Goal: Find specific page/section: Find specific page/section

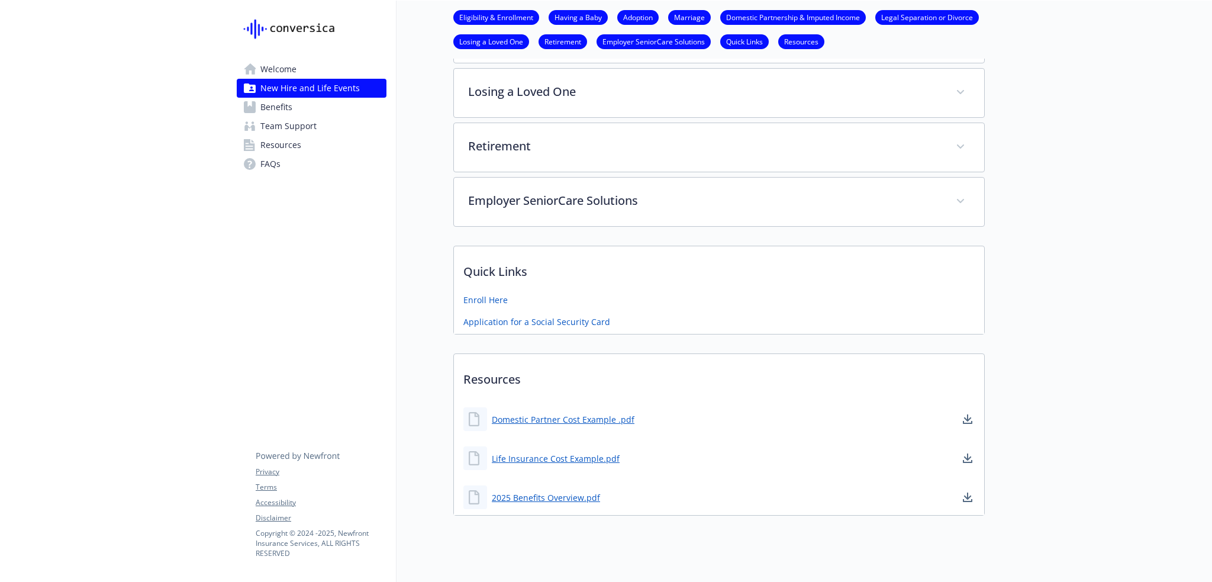
scroll to position [539, 0]
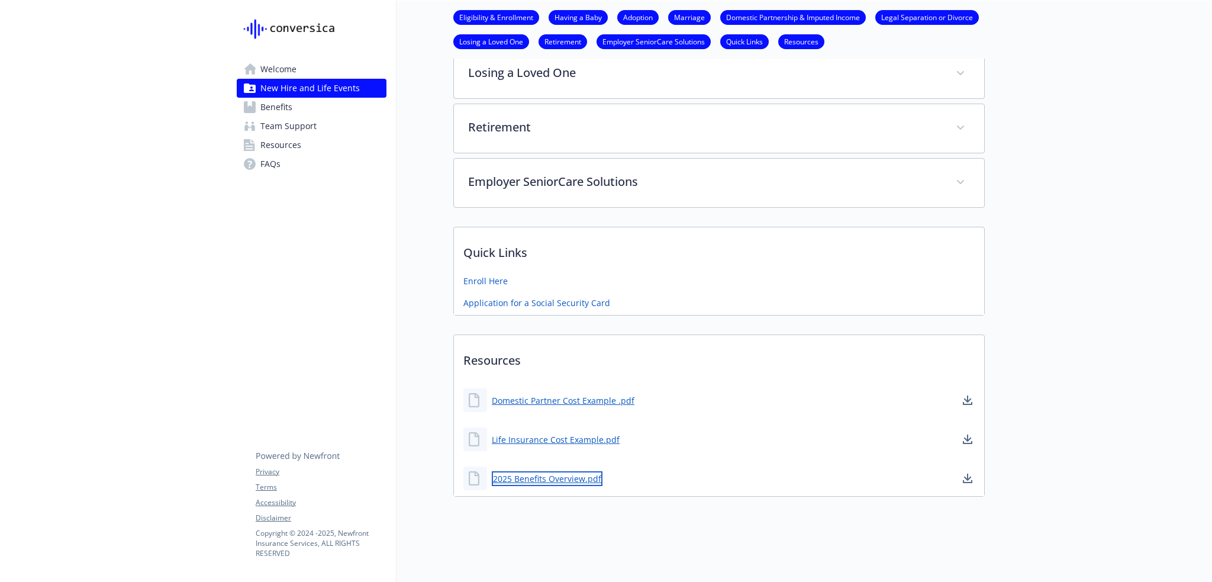
click at [573, 471] on link "2025 Benefits Overview.pdf" at bounding box center [547, 478] width 111 height 15
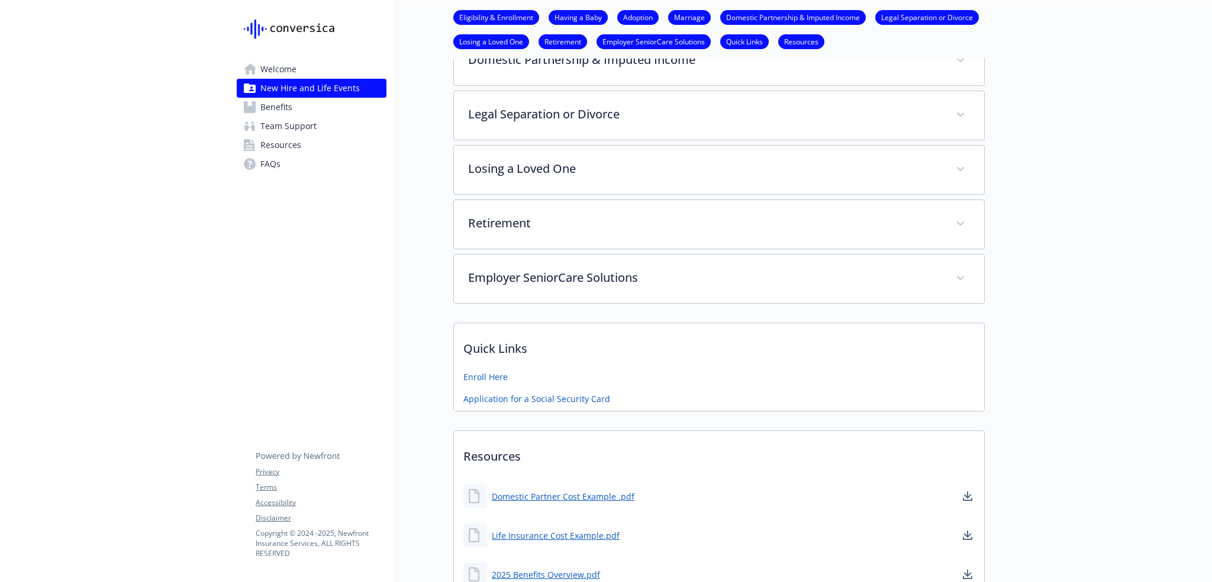
scroll to position [539, 0]
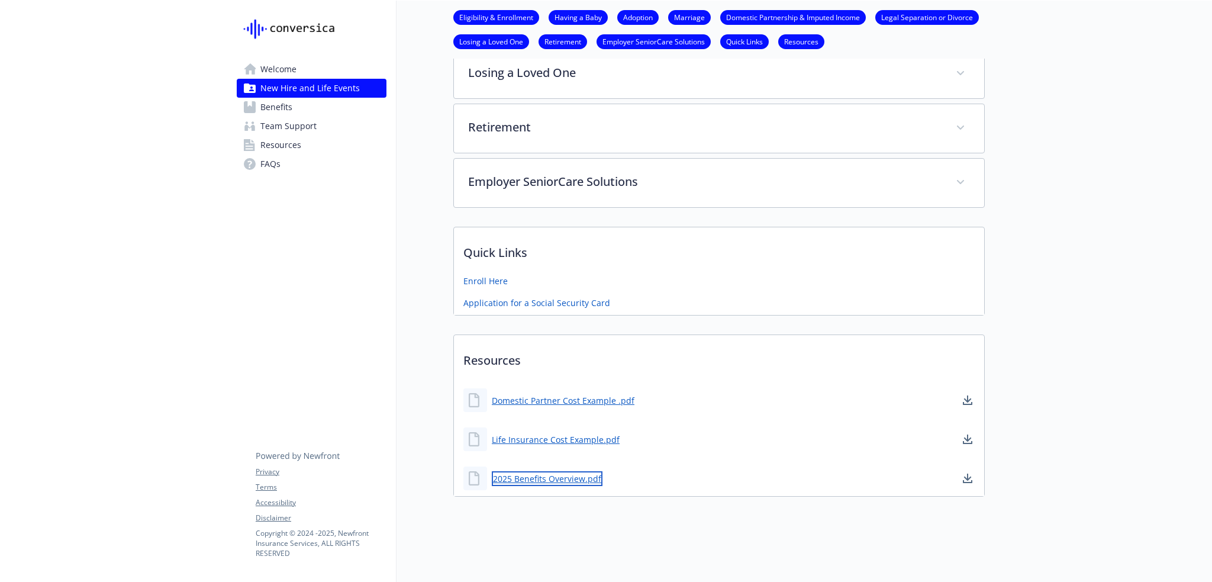
click at [551, 471] on link "2025 Benefits Overview.pdf" at bounding box center [547, 478] width 111 height 15
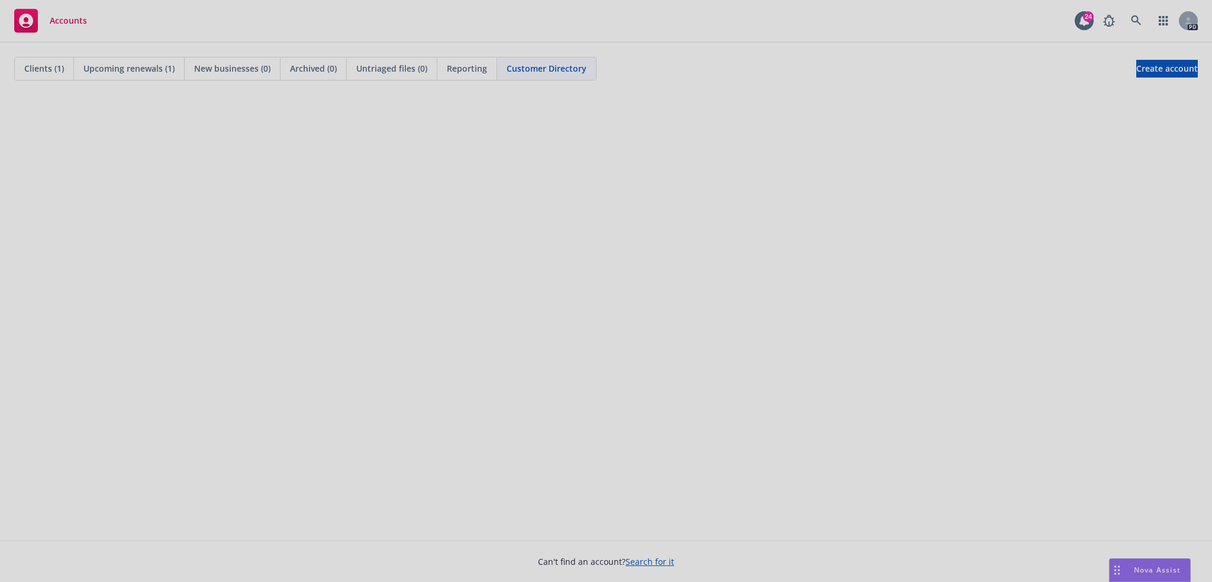
click at [1049, 269] on div at bounding box center [606, 291] width 1212 height 582
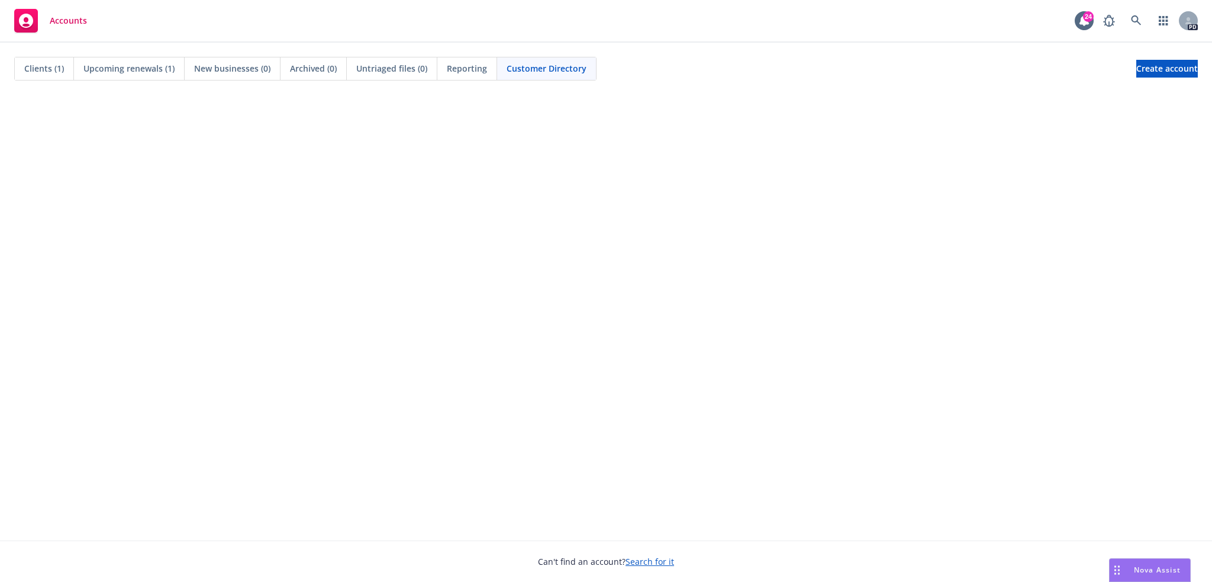
click at [50, 66] on span "Clients (1)" at bounding box center [44, 68] width 40 height 12
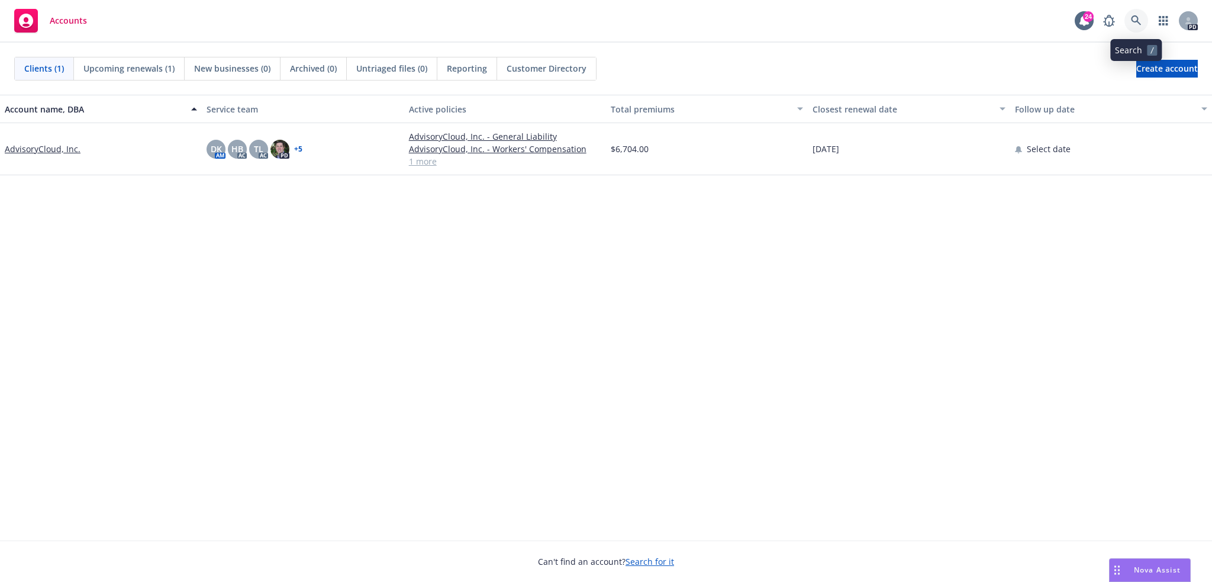
click at [1133, 20] on icon at bounding box center [1136, 20] width 11 height 11
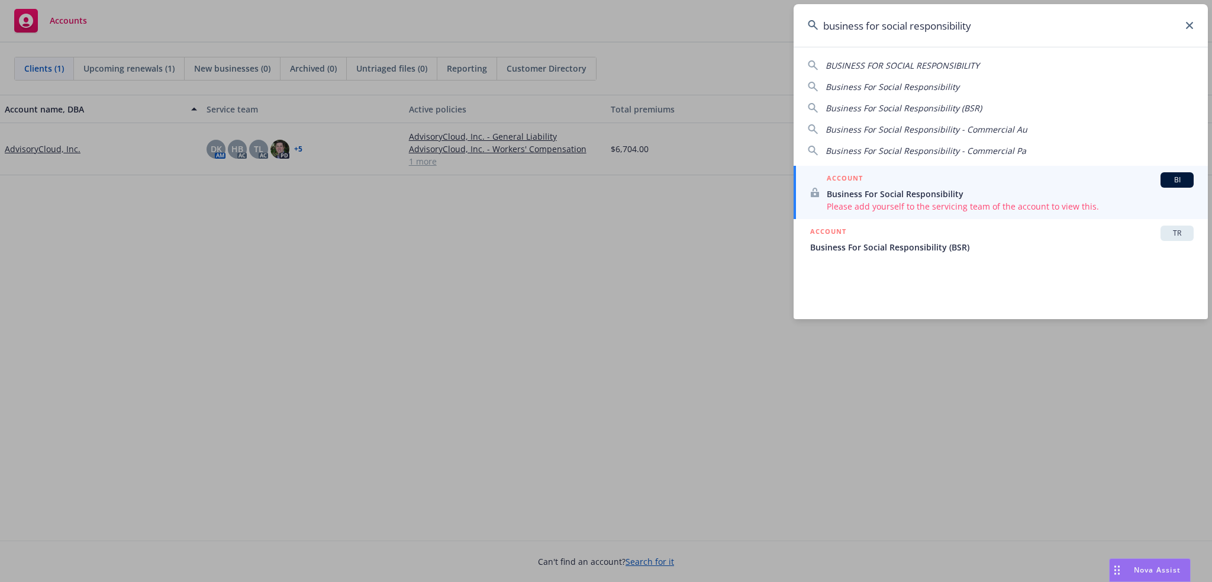
click at [875, 67] on span "BUSINESS FOR SOCIAL RESPONSIBILITY" at bounding box center [903, 65] width 154 height 11
type input "BUSINESS FOR SOCIAL RESPONSIBILITY"
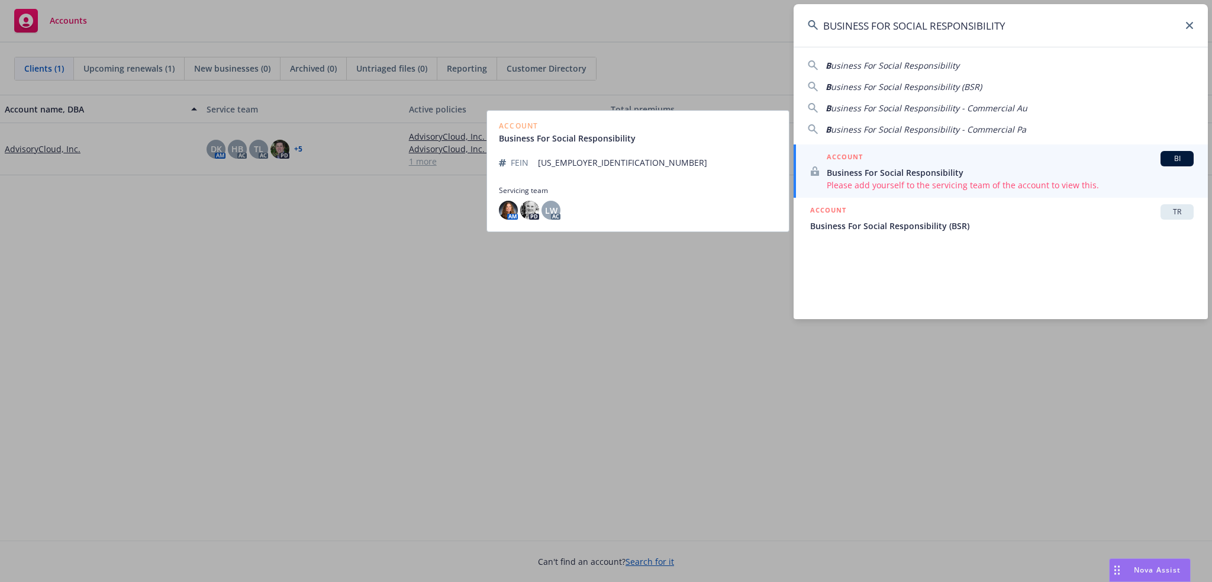
click at [856, 169] on span "Business For Social Responsibility" at bounding box center [1010, 172] width 367 height 12
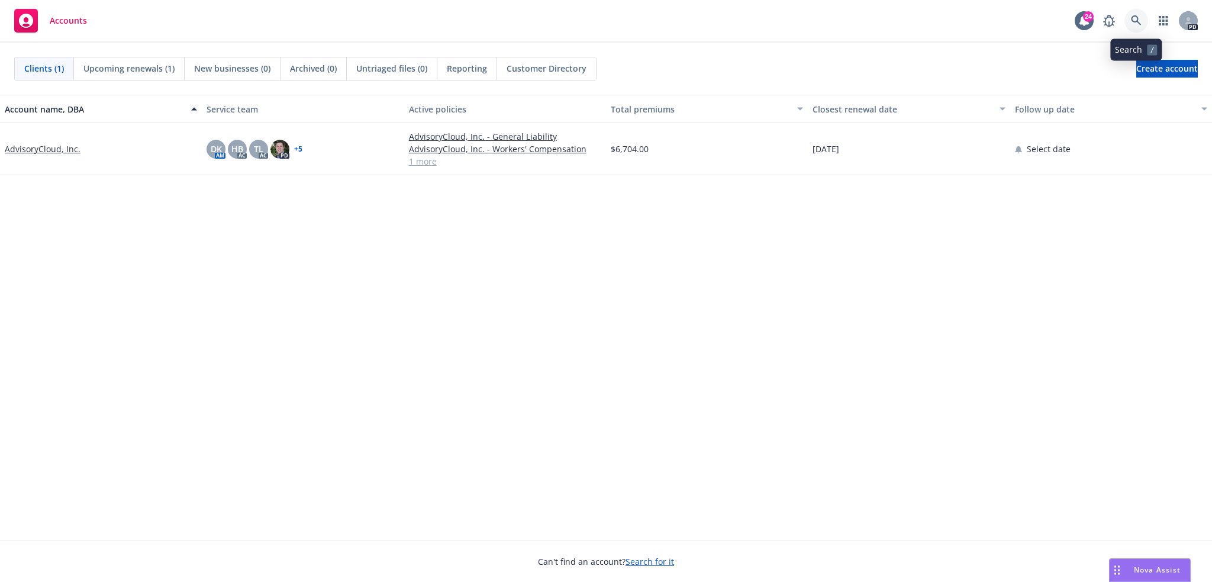
click at [1128, 14] on link at bounding box center [1137, 21] width 24 height 24
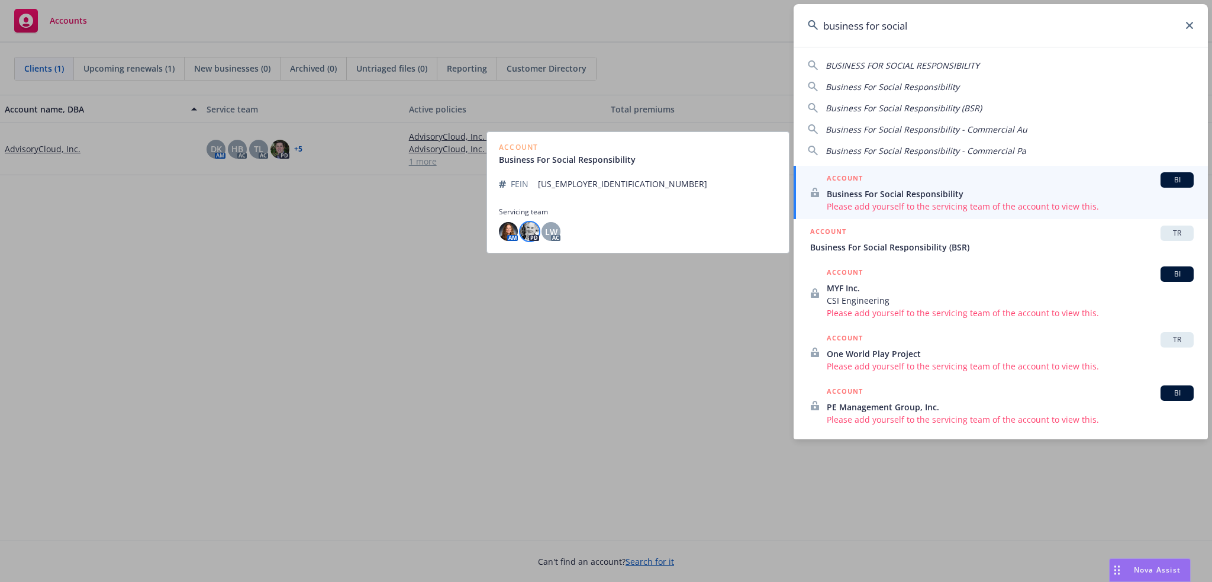
type input "business for social"
click at [530, 230] on img at bounding box center [529, 231] width 19 height 19
click at [508, 234] on img at bounding box center [508, 231] width 19 height 19
click at [546, 234] on span "LW" at bounding box center [551, 232] width 12 height 12
